Goal: Communication & Community: Ask a question

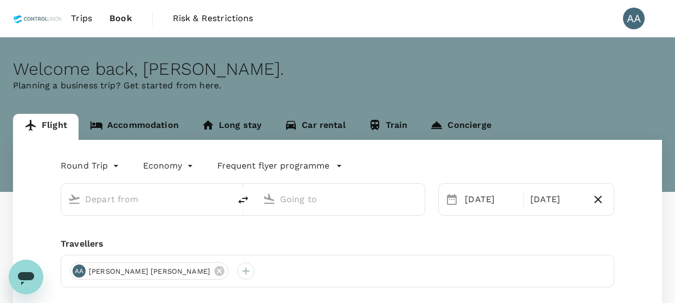
type input "[GEOGRAPHIC_DATA], [GEOGRAPHIC_DATA] (any)"
type input "[PERSON_NAME] (SUB)"
type input "[GEOGRAPHIC_DATA], [GEOGRAPHIC_DATA] (any)"
type input "[PERSON_NAME] (SUB)"
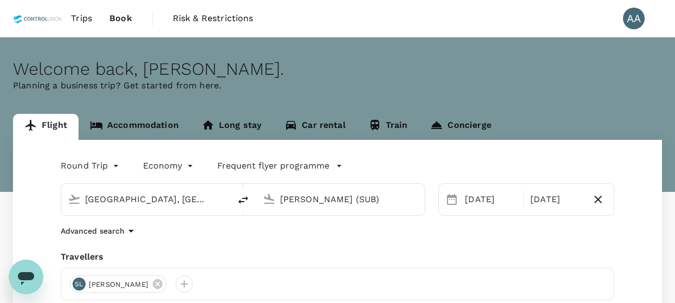
click at [88, 6] on link "Trips" at bounding box center [81, 18] width 38 height 37
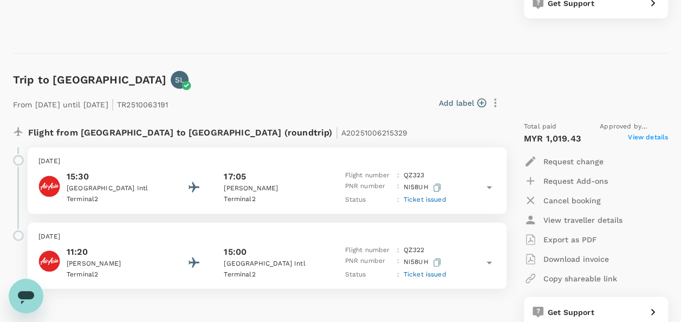
scroll to position [1408, 0]
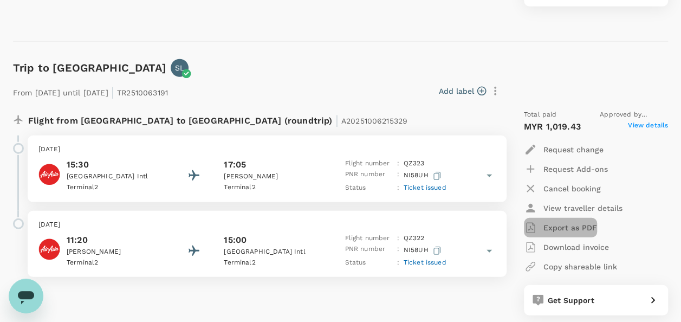
click at [564, 230] on p "Export as PDF" at bounding box center [570, 227] width 54 height 11
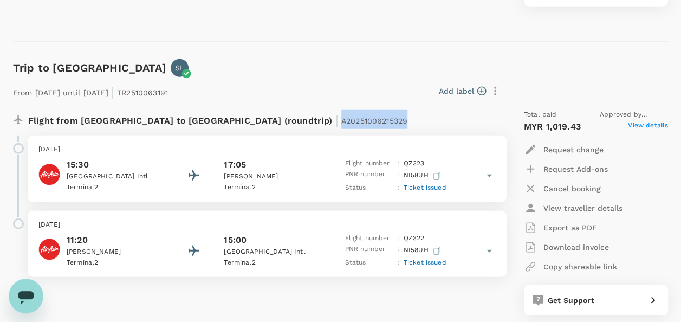
drag, startPoint x: 230, startPoint y: 120, endPoint x: 315, endPoint y: 120, distance: 85.0
click at [315, 120] on div "Flight from [GEOGRAPHIC_DATA] to [GEOGRAPHIC_DATA] (roundtrip) | A20251006215329" at bounding box center [231, 118] width 407 height 19
copy span "A20251006215329"
click at [37, 291] on div "Open messaging window" at bounding box center [26, 295] width 32 height 32
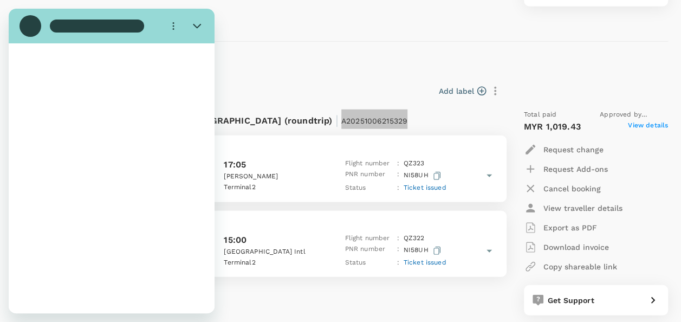
scroll to position [0, 0]
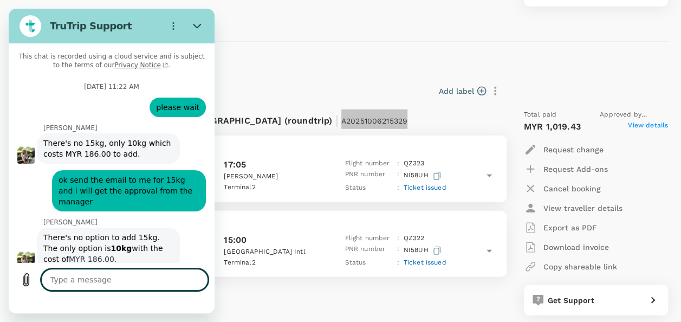
type textarea "x"
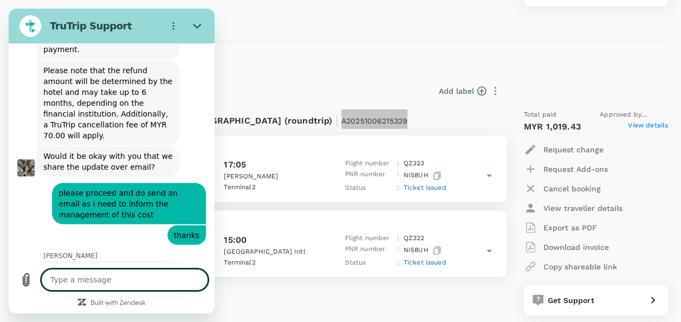
click at [108, 283] on textarea at bounding box center [124, 280] width 167 height 22
type textarea "h"
type textarea "x"
type textarea "hi"
type textarea "x"
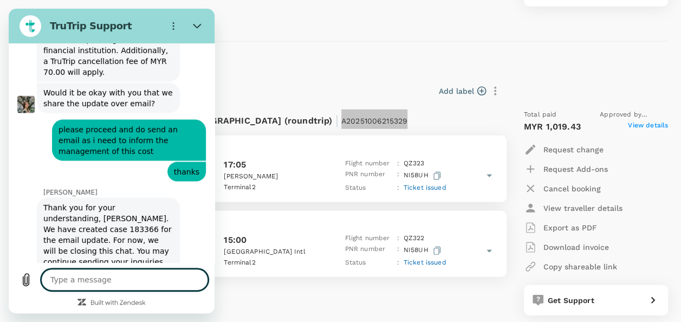
scroll to position [5148, 0]
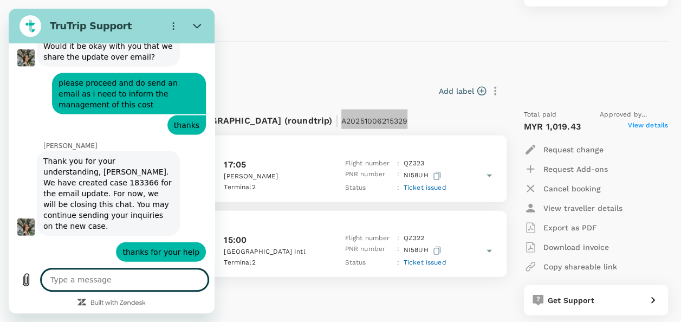
type textarea "x"
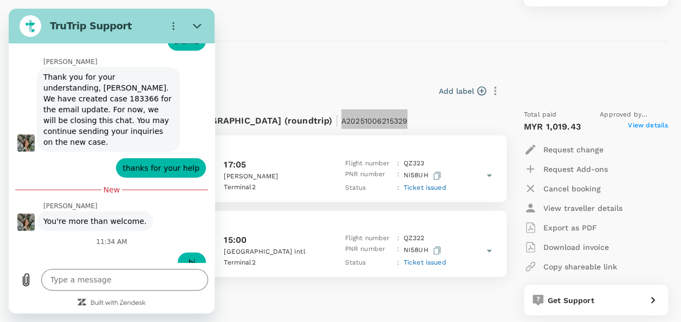
scroll to position [5278, 0]
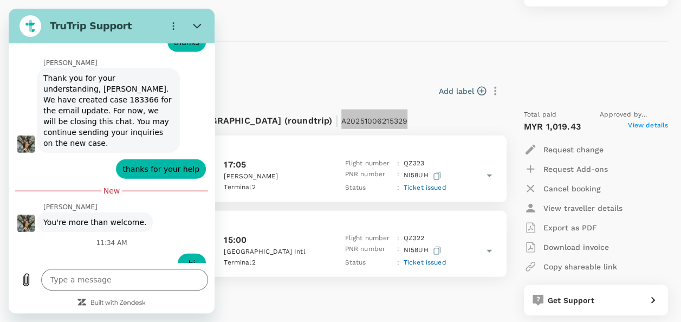
type input "[PERSON_NAME] A/[PERSON_NAME]"
type textarea "x"
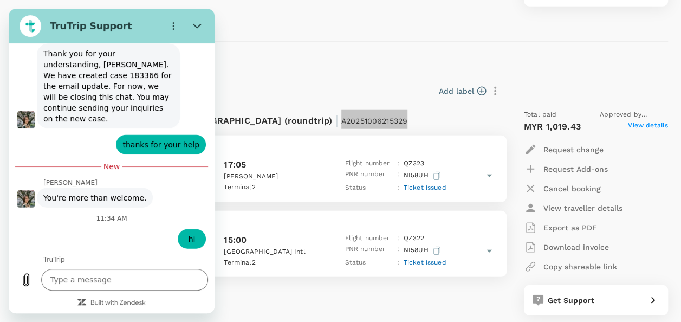
scroll to position [5324, 0]
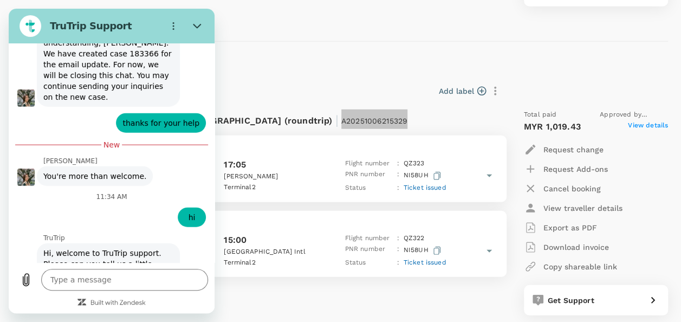
type input "[EMAIL_ADDRESS][DOMAIN_NAME]"
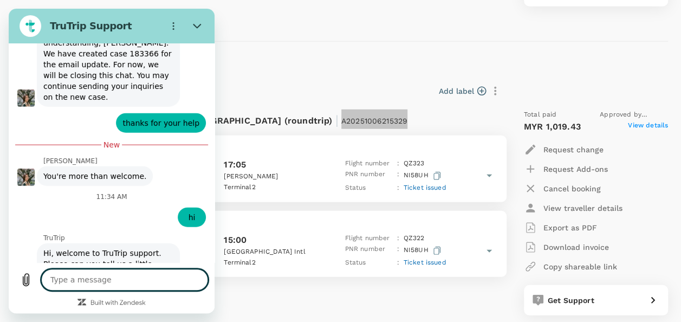
type textarea "x"
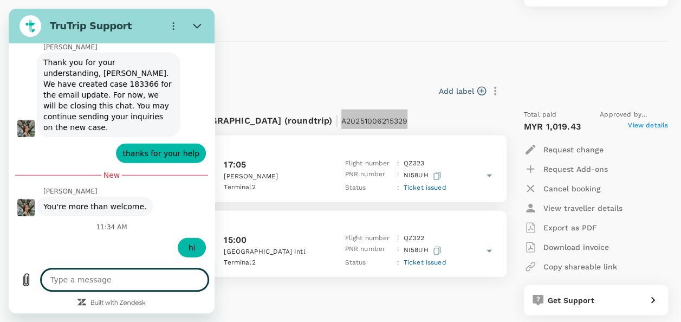
scroll to position [5295, 0]
click at [94, 284] on textarea at bounding box center [124, 280] width 167 height 22
type textarea "h"
type textarea "x"
type textarea "he"
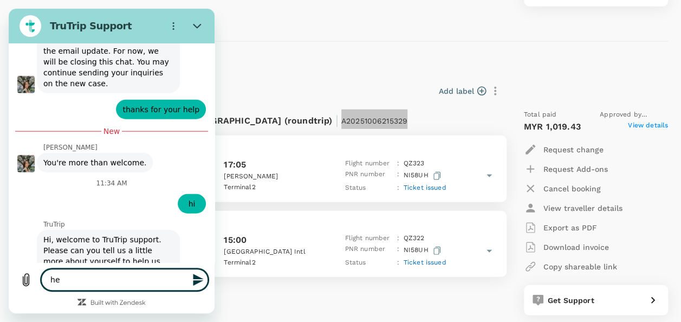
type textarea "x"
type textarea "hel"
type textarea "x"
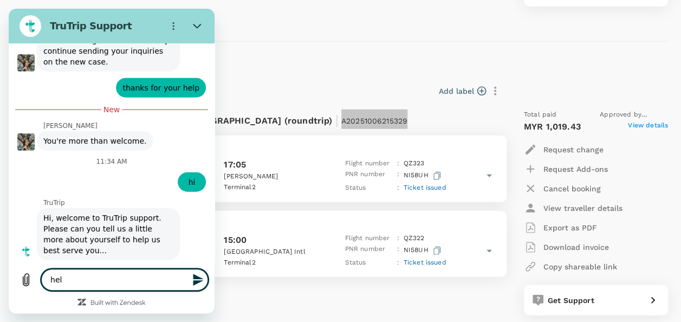
type textarea "hell"
type textarea "x"
type textarea "hello"
type textarea "x"
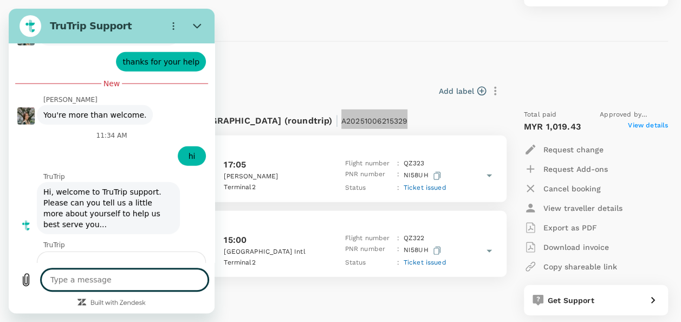
type textarea "x"
paste textarea "A20251006215329"
type textarea "A20251006215329"
type textarea "x"
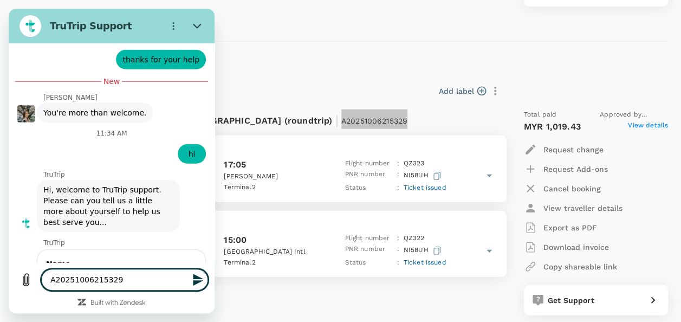
type textarea "A20251006215329"
type textarea "x"
type textarea "A20251006215329 -"
type textarea "x"
type textarea "A20251006215329 -"
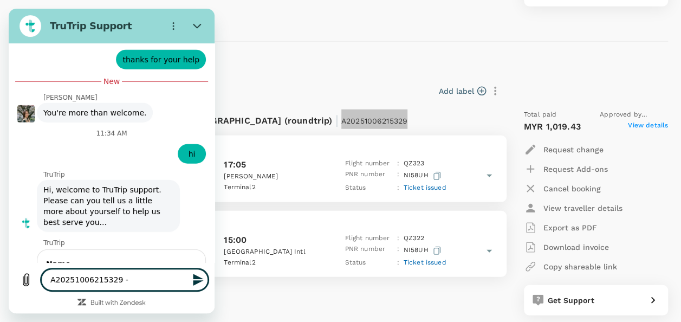
type textarea "x"
type textarea "A20251006215329 - i"
type textarea "x"
type textarea "A20251006215329 - i"
type textarea "x"
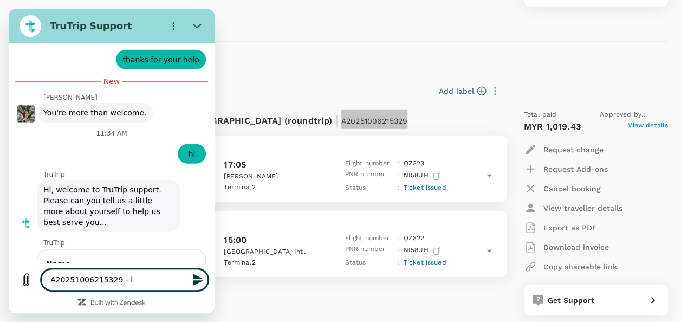
type textarea "A20251006215329 - i r"
type textarea "x"
type textarea "A20251006215329 - i re"
type textarea "x"
type textarea "A20251006215329 - i req"
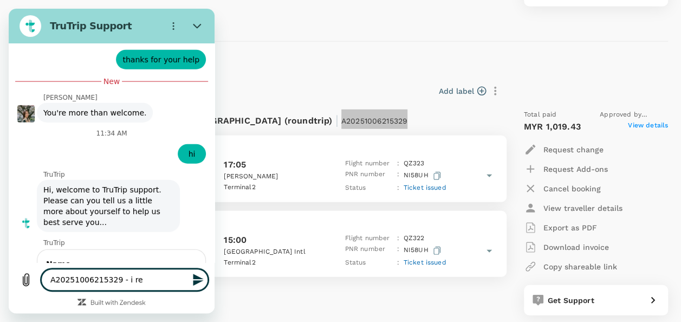
type textarea "x"
type textarea "A20251006215329 - i requ"
type textarea "x"
type textarea "A20251006215329 - i reque"
type textarea "x"
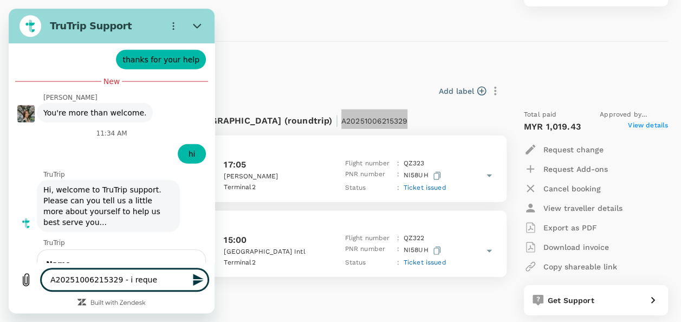
type textarea "A20251006215329 - i reques"
type textarea "x"
type textarea "A20251006215329 - i request"
type textarea "x"
type textarea "A20251006215329 - i request"
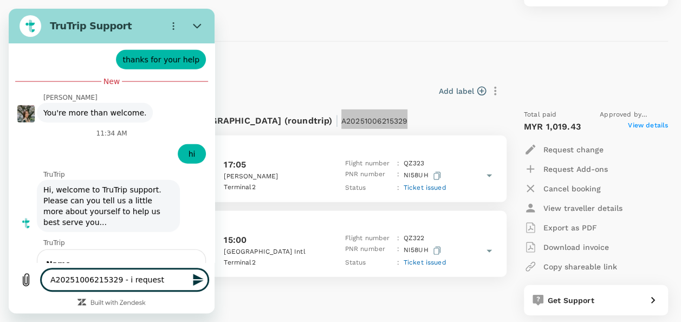
type textarea "x"
type textarea "A20251006215329 - i request t"
type textarea "x"
type textarea "A20251006215329 - i request to"
type textarea "x"
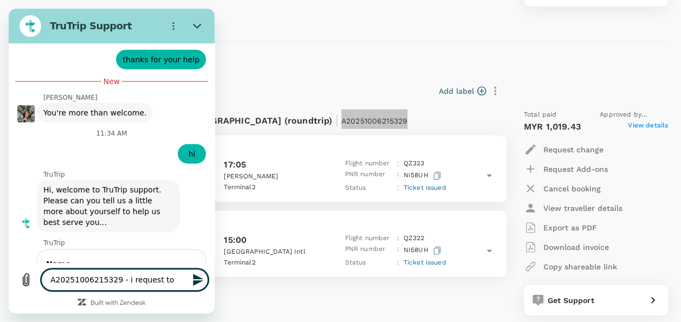
type textarea "A20251006215329 - i request to"
type textarea "x"
type textarea "A20251006215329 - i request to a"
type textarea "x"
type textarea "A20251006215329 - i request to ad"
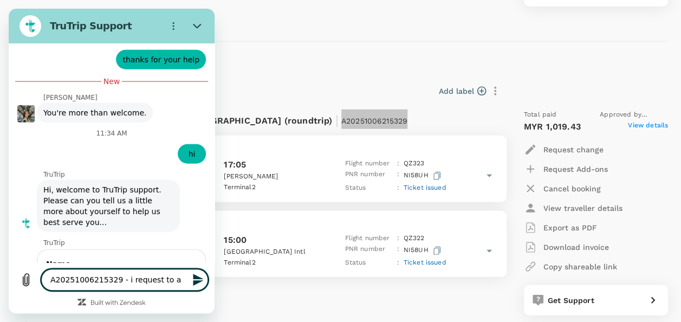
type textarea "x"
type textarea "A20251006215329 - i request to add"
type textarea "x"
type textarea "A20251006215329 - i request to add"
type textarea "x"
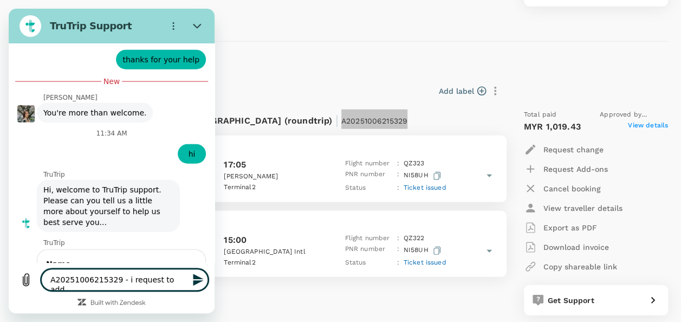
type textarea "A20251006215329 - i request to add b"
type textarea "x"
type textarea "A20251006215329 - i request to add ba"
type textarea "x"
type textarea "A20251006215329 - i request to add bag"
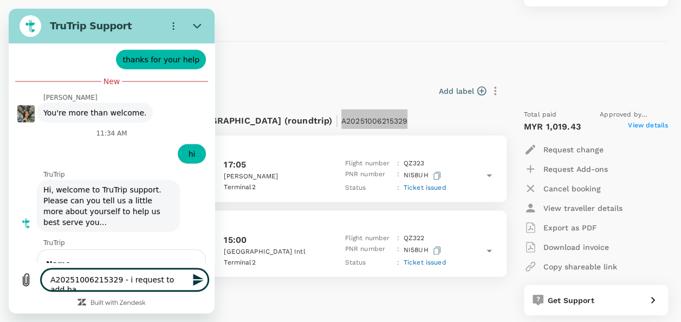
type textarea "x"
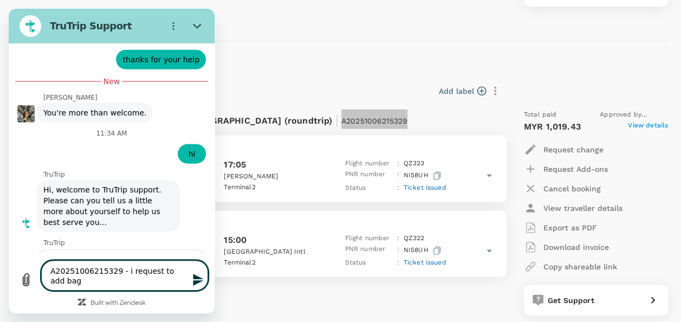
type textarea "A20251006215329 - i request to add bagg"
type textarea "x"
type textarea "A20251006215329 - i request to add [PERSON_NAME]"
type textarea "x"
type textarea "A20251006215329 - i request to add baggag"
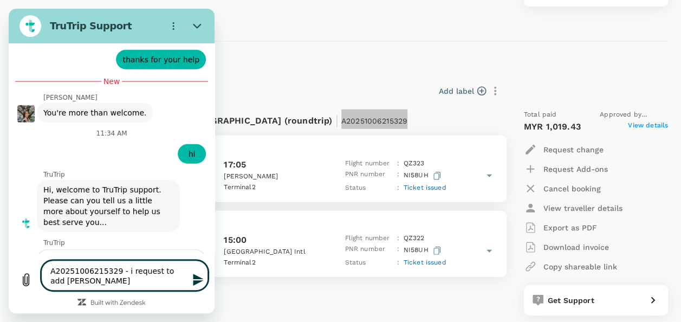
type textarea "x"
type textarea "A20251006215329 - i request to add baggage"
type textarea "x"
type textarea "A20251006215329 - i request to add baggage"
type textarea "x"
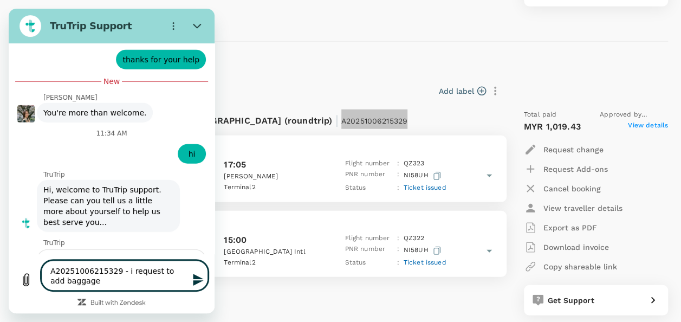
type textarea "A20251006215329 - i request to add baggage w"
type textarea "x"
type textarea "A20251006215329 - i request to add baggage we"
type textarea "x"
type textarea "A20251006215329 - i request to add baggage wen"
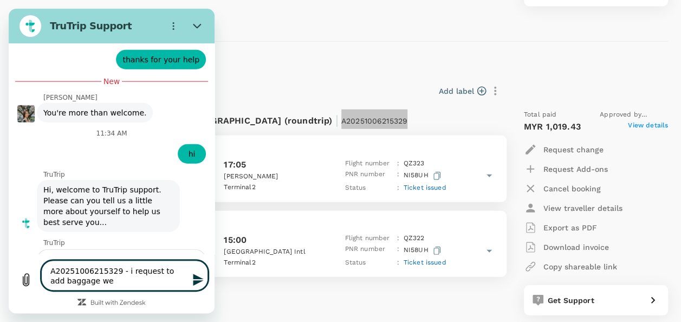
type textarea "x"
type textarea "A20251006215329 - i request to add baggage wen"
type textarea "x"
type textarea "A20251006215329 - i request to add baggage wen b"
type textarea "x"
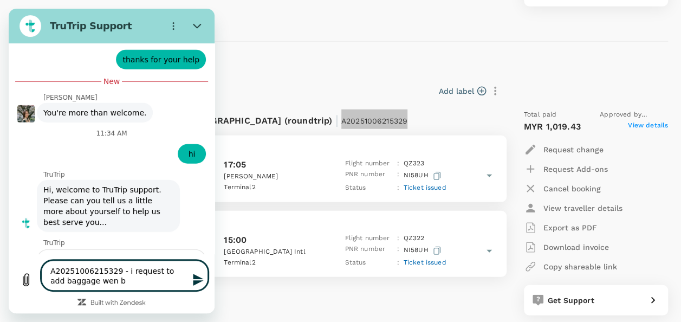
type textarea "A20251006215329 - i request to add baggage [PERSON_NAME]"
type textarea "x"
type textarea "A20251006215329 - i request to add baggage wen boo"
type textarea "x"
type textarea "A20251006215329 - i request to add baggage wen book"
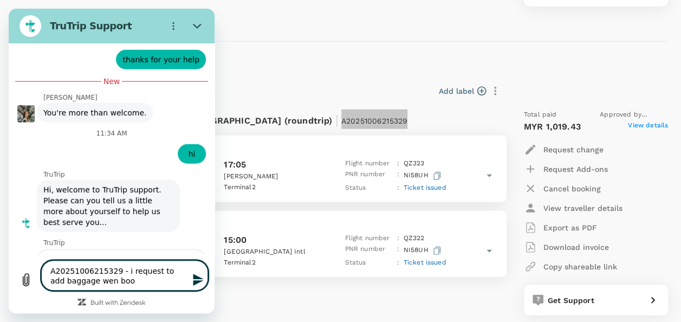
type textarea "x"
type textarea "A20251006215329 - i request to add baggage wen book"
type textarea "x"
type textarea "A20251006215329 - i request to add baggage wen book t"
type textarea "x"
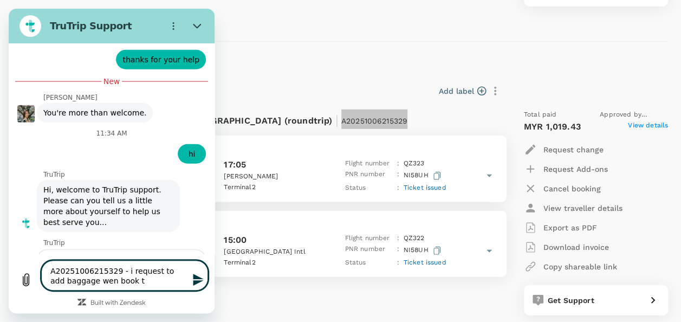
type textarea "A20251006215329 - i request to add baggage wen book th"
type textarea "x"
type textarea "A20251006215329 - i request to add baggage wen book the"
type textarea "x"
type textarea "A20251006215329 - i request to add baggage wen book the"
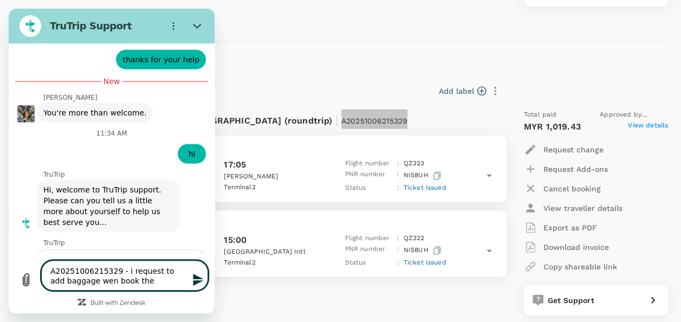
type textarea "x"
type textarea "A20251006215329 - i request to add baggage wen book the t"
type textarea "x"
type textarea "A20251006215329 - i request to add baggage wen book the toi"
type textarea "x"
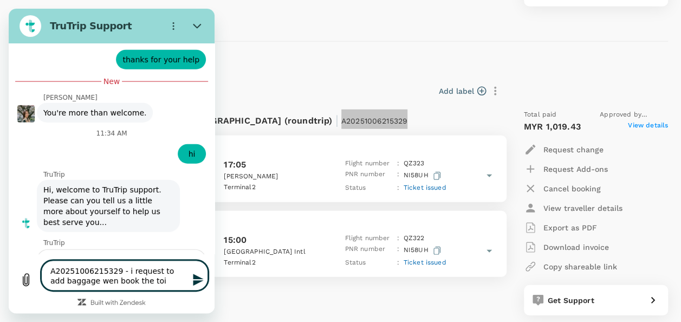
type textarea "A20251006215329 - i request to add baggage wen book the toic"
type textarea "x"
type textarea "A20251006215329 - i request to add baggage wen book the toick"
type textarea "x"
type textarea "A20251006215329 - i request to add baggage wen book the toicke"
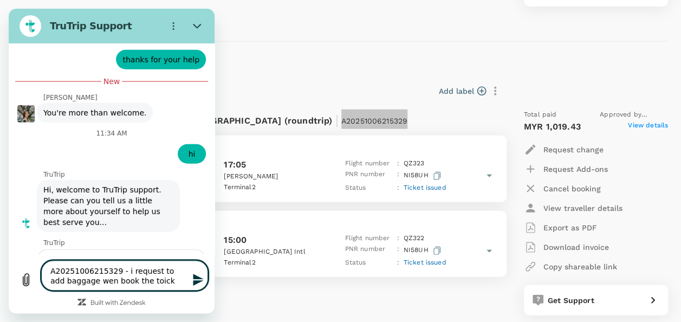
type textarea "x"
type textarea "A20251006215329 - i request to add baggage wen book the toicket"
type textarea "x"
type textarea "A20251006215329 - i request to add baggage wen book the toicket"
type textarea "x"
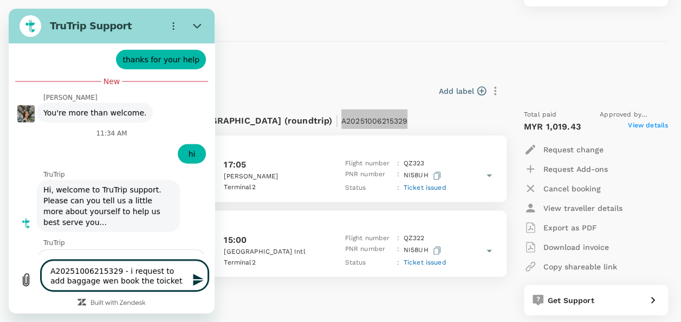
type textarea "A20251006215329 - i request to add baggage wen book the toicket"
type textarea "x"
type textarea "A20251006215329 - i request to add baggage wen book the toicke"
type textarea "x"
type textarea "A20251006215329 - i request to add baggage wen book the toick"
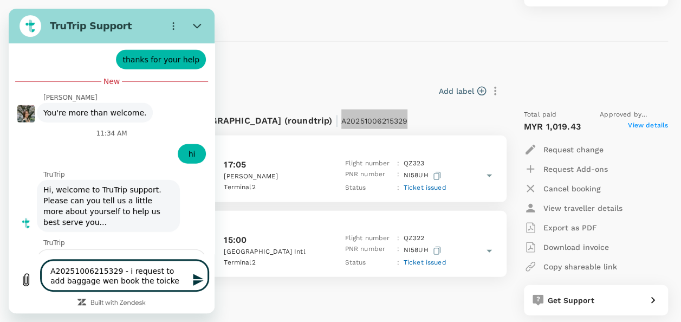
type textarea "x"
type textarea "A20251006215329 - i request to add baggage wen book the toic"
type textarea "x"
type textarea "A20251006215329 - i request to add baggage wen book the toi"
type textarea "x"
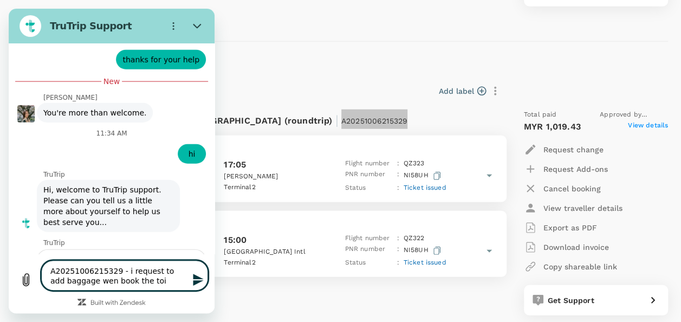
type textarea "A20251006215329 - i request to add baggage wen book the to"
type textarea "x"
type textarea "A20251006215329 - i request to add baggage wen book the t"
type textarea "x"
type textarea "A20251006215329 - i request to add baggage wen book the ti"
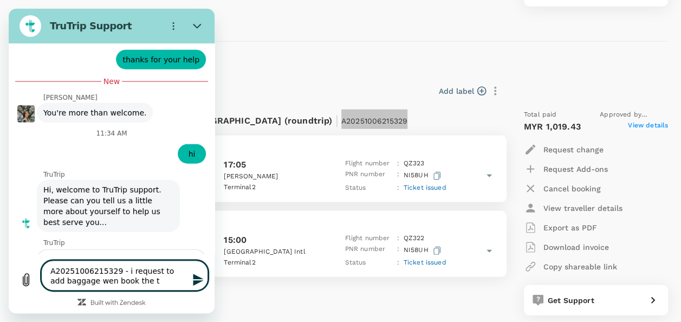
type textarea "x"
type textarea "A20251006215329 - i request to add baggage wen book the tic"
type textarea "x"
type textarea "A20251006215329 - i request to add baggage wen book the tick"
type textarea "x"
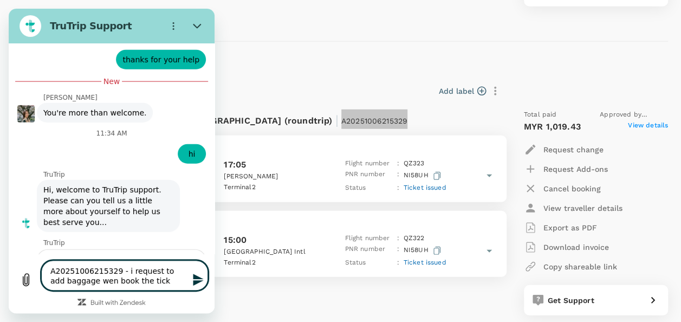
type textarea "A20251006215329 - i request to add baggage wen book the ticke"
type textarea "x"
type textarea "A20251006215329 - i request to add baggage wen book the ticket"
type textarea "x"
type textarea "A20251006215329 - i request to add baggage wen book the ticket"
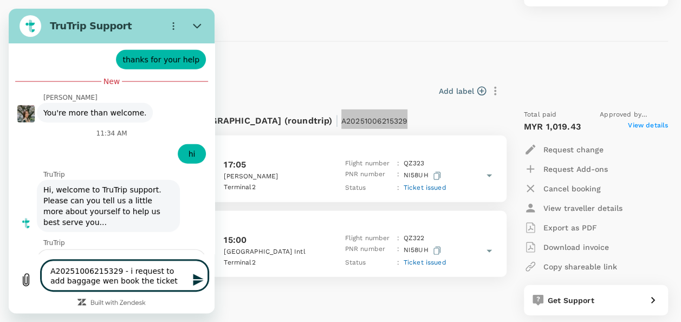
type textarea "x"
type textarea "A20251006215329 - i request to add baggage wen book the ticket p"
type textarea "x"
type textarea "A20251006215329 - i request to add baggage wen book the ticket pl"
type textarea "x"
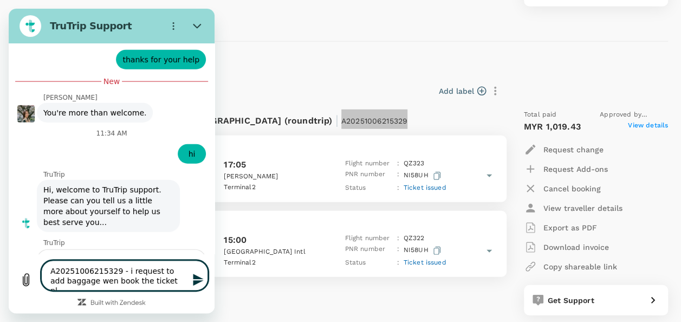
type textarea "A20251006215329 - i request to add baggage wen book the ticket ple"
type textarea "x"
type textarea "A20251006215329 - i request to add baggage wen book the ticket plea"
type textarea "x"
type textarea "A20251006215329 - i request to add baggage wen book the ticket pleas"
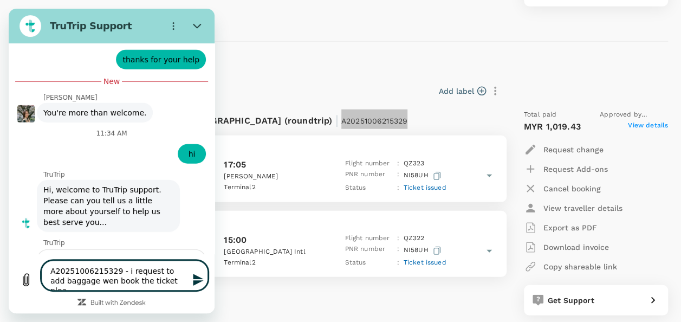
type textarea "x"
type textarea "A20251006215329 - i request to add baggage wen book the ticket please"
type textarea "x"
type textarea "A20251006215329 - i request to add baggage wen book the ticket please"
type textarea "x"
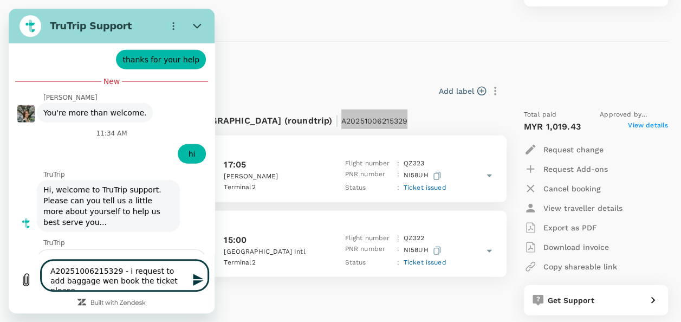
type textarea "A20251006215329 - i request to add baggage wen book the ticket please a"
type textarea "x"
type textarea "A20251006215329 - i request to add baggage wen book the ticket please ad"
type textarea "x"
type textarea "A20251006215329 - i request to add baggage wen book the ticket please adv"
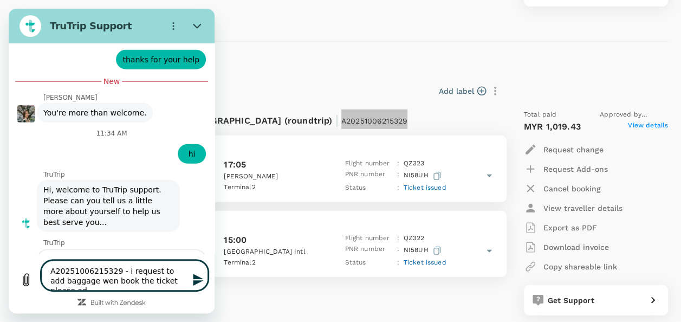
type textarea "x"
type textarea "A20251006215329 - i request to add baggage wen book the ticket please advi"
type textarea "x"
type textarea "A20251006215329 - i request to add baggage wen book the ticket please advis"
type textarea "x"
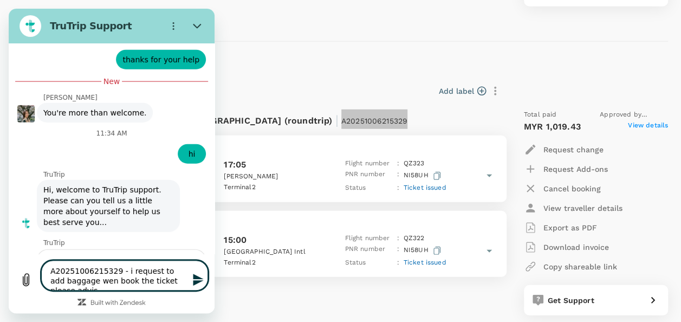
type textarea "A20251006215329 - i request to add baggage wen book the ticket please advise"
type textarea "x"
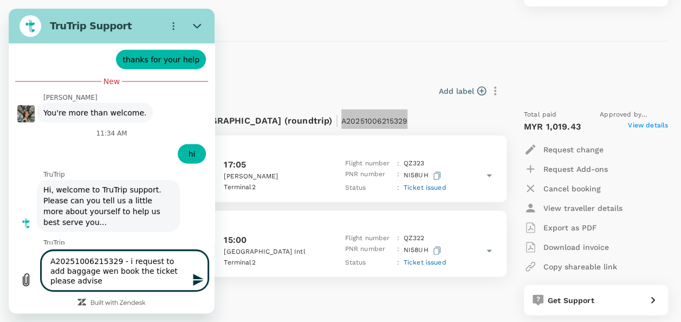
type textarea "A20251006215329 - i request to add baggage wen book the ticket please advise"
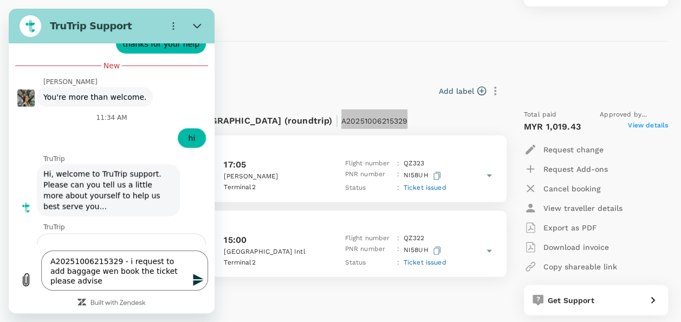
type textarea "x"
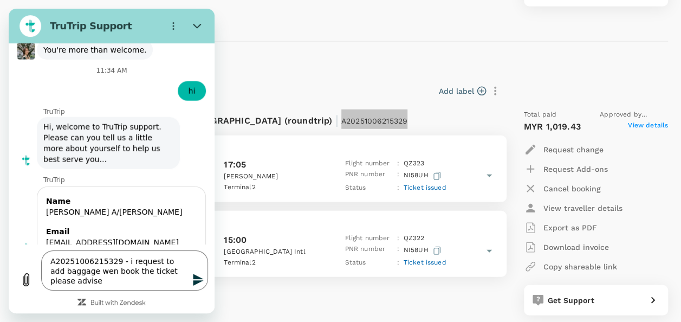
scroll to position [5453, 0]
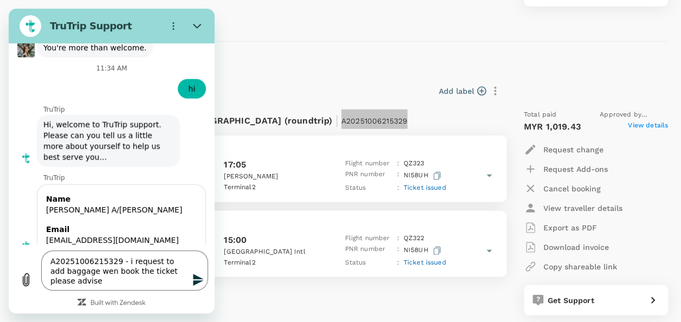
click at [61, 291] on div "Type a message A20251006215329 - i request to add baggage wen book the ticket p…" at bounding box center [112, 278] width 206 height 69
click at [198, 279] on icon "Send message" at bounding box center [198, 279] width 13 height 13
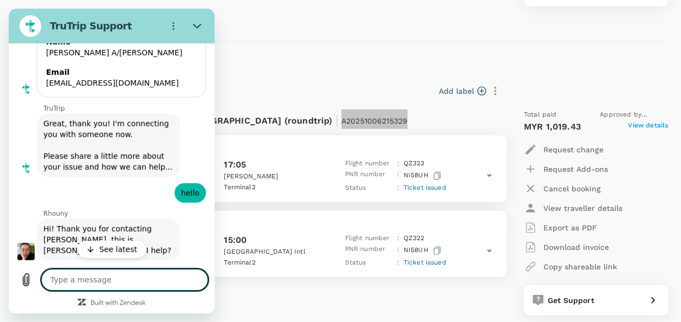
scroll to position [5659, 0]
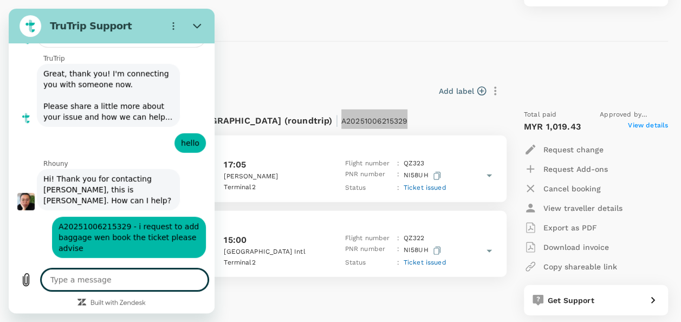
type textarea "x"
click at [148, 275] on textarea at bounding box center [124, 280] width 167 height 22
type textarea "d"
type textarea "x"
type textarea "do"
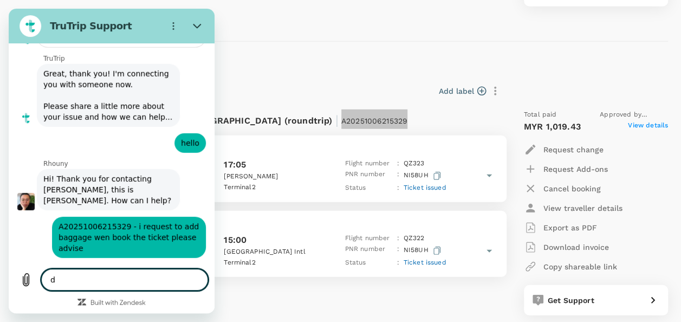
type textarea "x"
type textarea "don"
type textarea "x"
type textarea "dont"
type textarea "x"
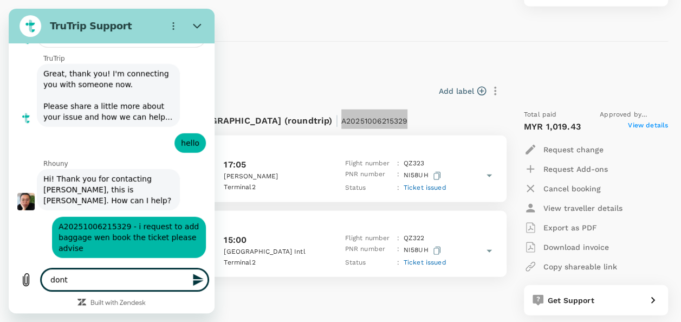
type textarea "dont"
type textarea "x"
type textarea "dont h"
type textarea "x"
type textarea "dont ha"
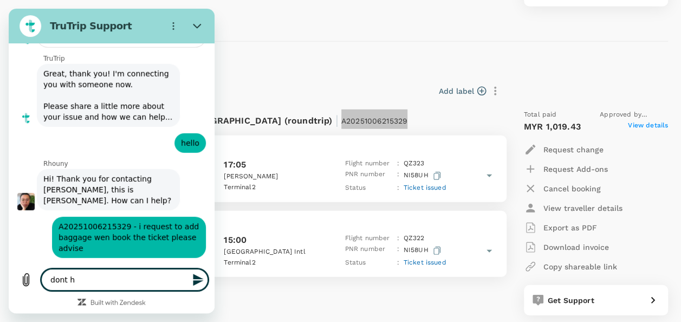
type textarea "x"
type textarea "dont hav"
type textarea "x"
type textarea "dont have"
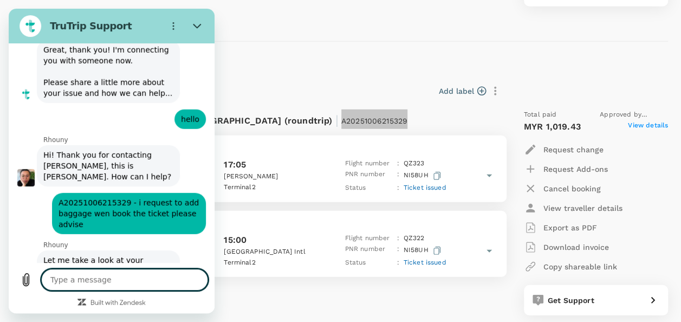
scroll to position [5685, 0]
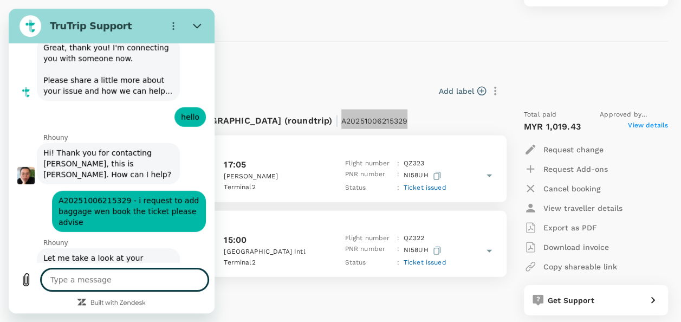
click at [147, 284] on textarea at bounding box center [124, 280] width 167 height 22
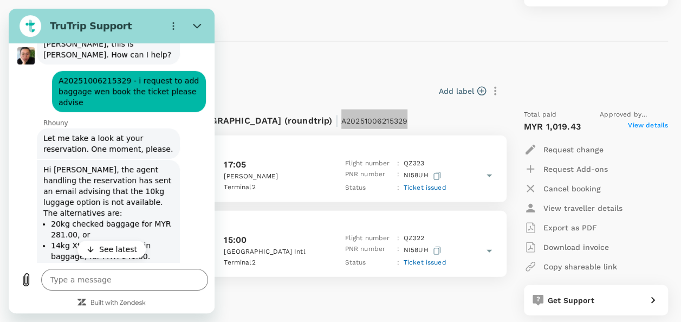
scroll to position [5836, 0]
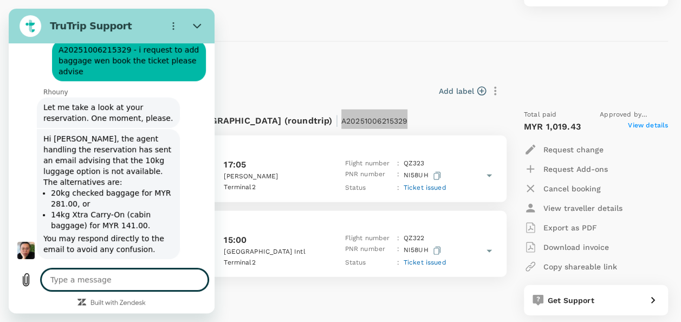
click at [108, 280] on textarea at bounding box center [124, 280] width 167 height 22
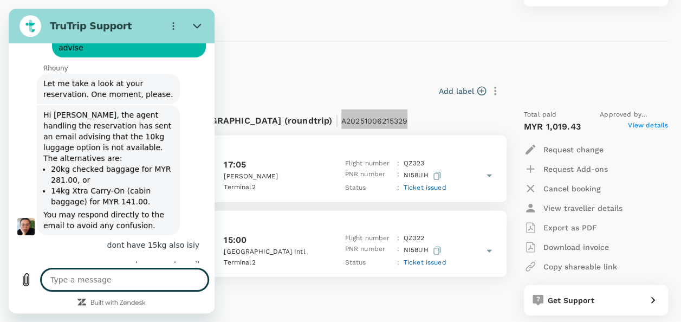
scroll to position [5862, 0]
